Goal: Information Seeking & Learning: Learn about a topic

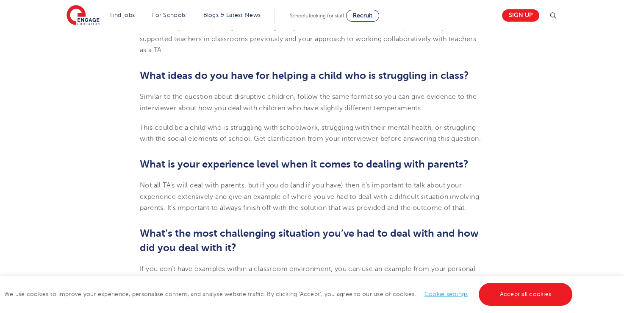
scroll to position [933, 0]
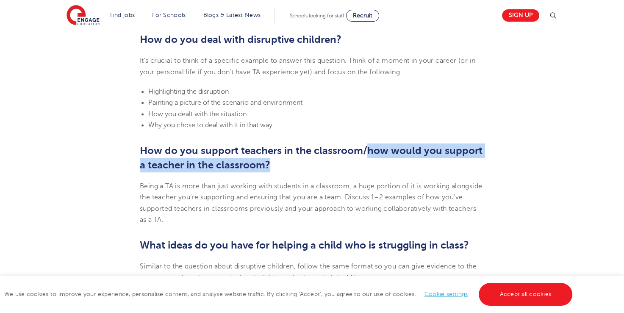
drag, startPoint x: 368, startPoint y: 150, endPoint x: 269, endPoint y: 167, distance: 100.3
click at [269, 167] on b "How do you support teachers in the classroom/how would you support a teacher in…" at bounding box center [311, 158] width 343 height 26
copy b "how would you support a teacher in the classroom?"
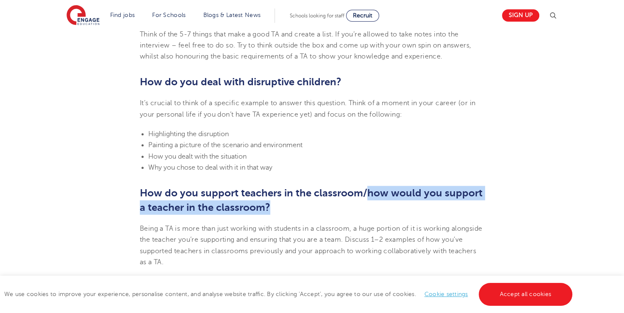
scroll to position [848, 0]
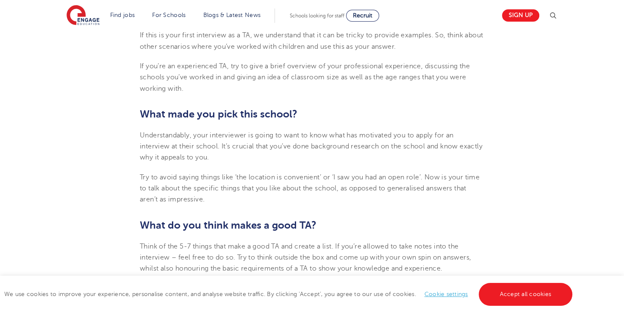
scroll to position [805, 0]
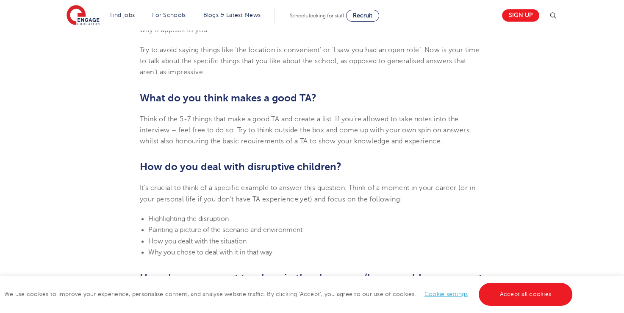
click at [139, 166] on section "23rd July 2024 Top 10 Interview Questions for Teaching Assistants Preparing for…" at bounding box center [312, 128] width 514 height 1398
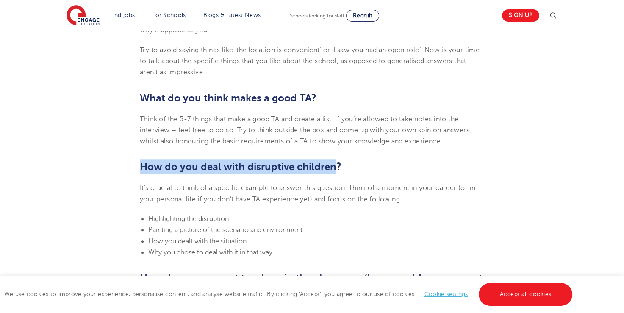
drag, startPoint x: 141, startPoint y: 165, endPoint x: 335, endPoint y: 173, distance: 194.3
click at [335, 173] on h2 "How do you deal with disruptive children?" at bounding box center [312, 166] width 345 height 14
drag, startPoint x: 335, startPoint y: 173, endPoint x: 315, endPoint y: 166, distance: 21.3
drag, startPoint x: 315, startPoint y: 166, endPoint x: 269, endPoint y: 166, distance: 46.6
click at [269, 166] on b "How do you deal with disruptive children?" at bounding box center [241, 167] width 202 height 12
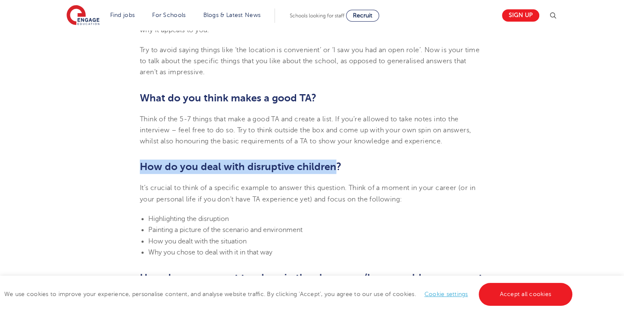
click at [148, 169] on b "How do you deal with disruptive children?" at bounding box center [241, 167] width 202 height 12
drag, startPoint x: 142, startPoint y: 165, endPoint x: 354, endPoint y: 164, distance: 212.4
click at [354, 164] on h2 "How do you deal with disruptive children?" at bounding box center [312, 166] width 345 height 14
drag, startPoint x: 354, startPoint y: 164, endPoint x: 319, endPoint y: 165, distance: 35.2
copy b "How do you deal with disruptive children?"
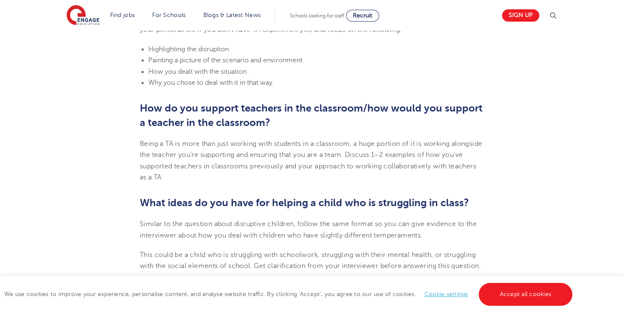
scroll to position [1017, 0]
